Goal: Information Seeking & Learning: Learn about a topic

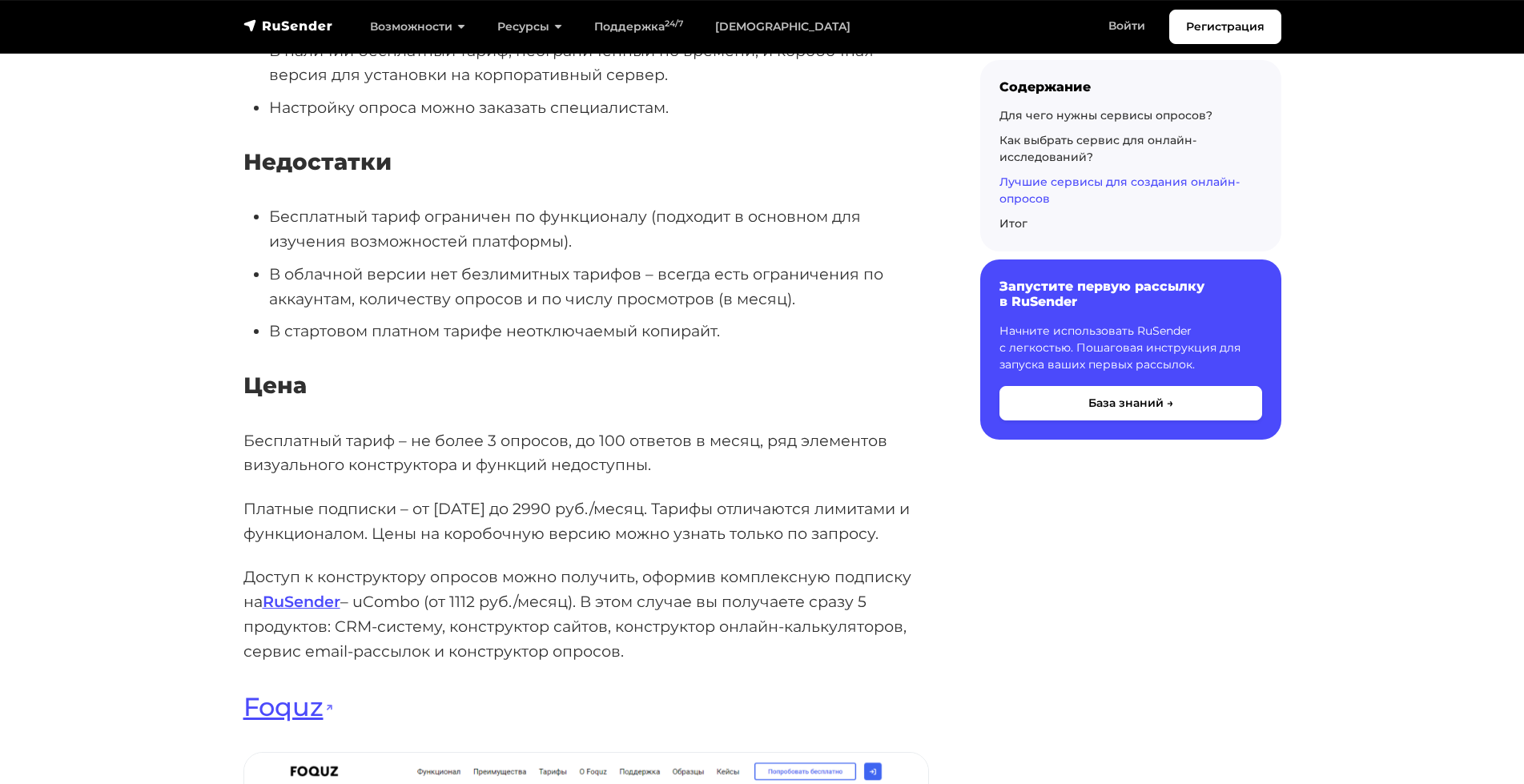
scroll to position [5435, 0]
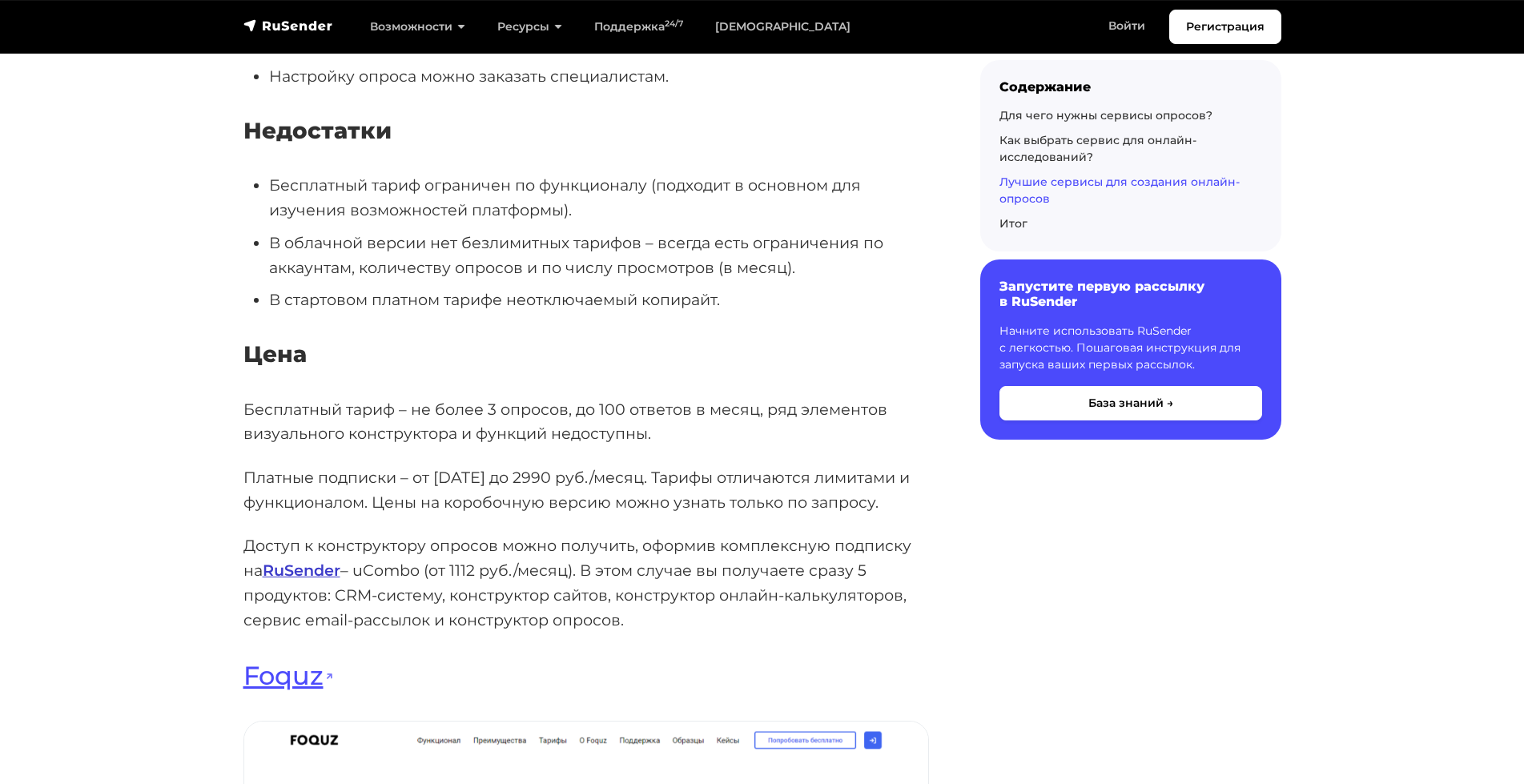
click at [280, 560] on strong "RuSender" at bounding box center [302, 570] width 78 height 19
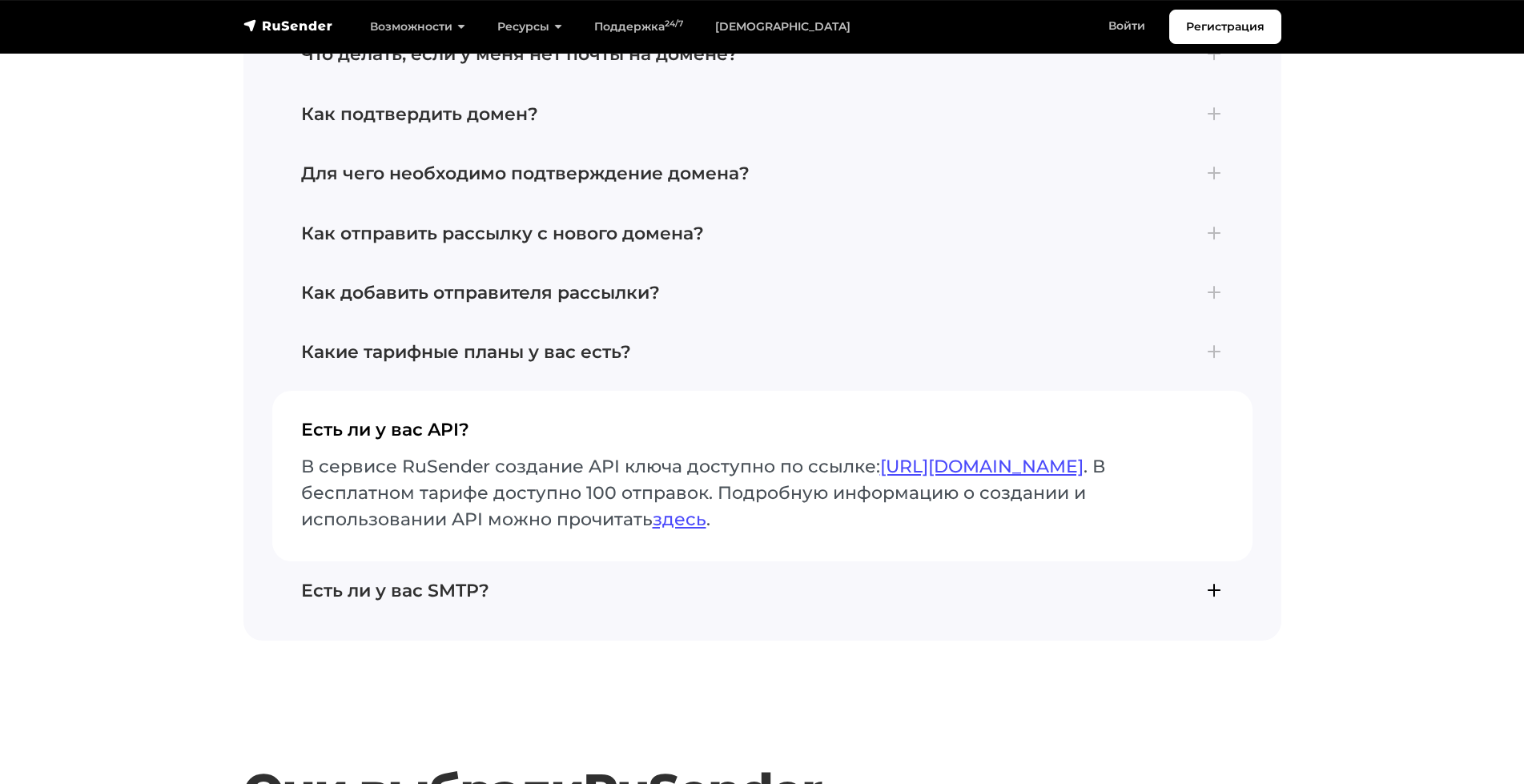
scroll to position [3852, 0]
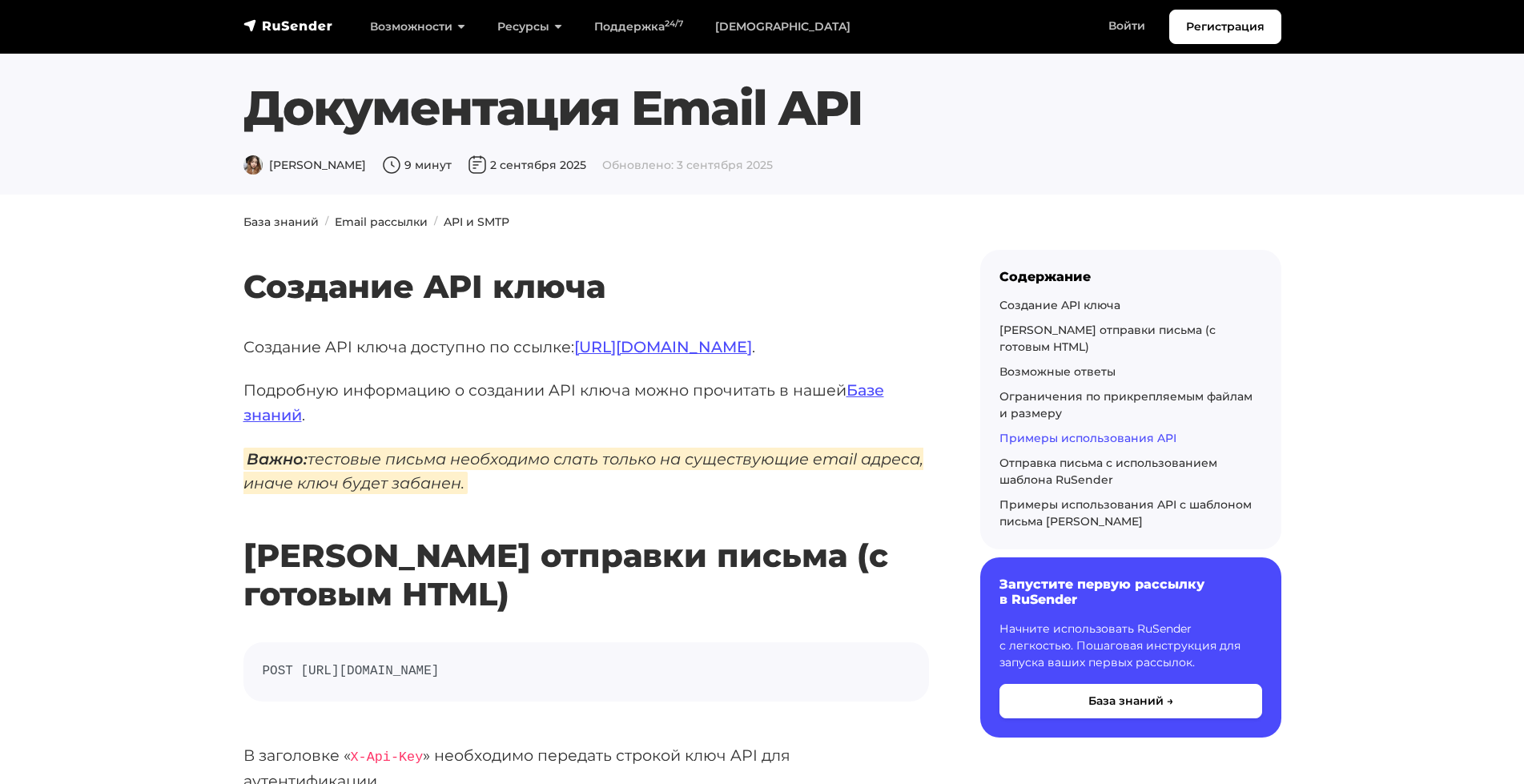
click at [1035, 431] on link "Примеры использования API" at bounding box center [1087, 437] width 177 height 15
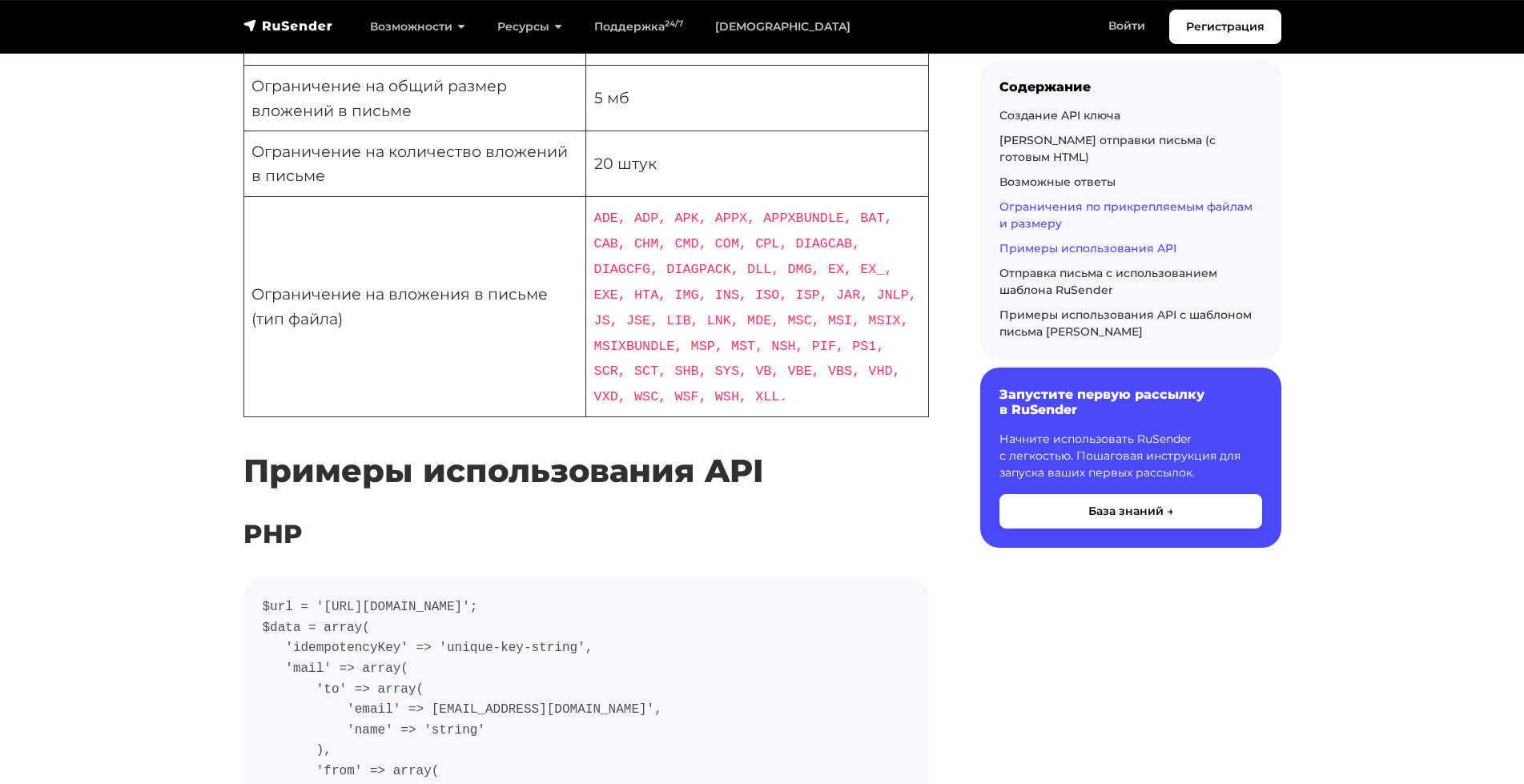
scroll to position [4791, 0]
